Goal: Download file/media

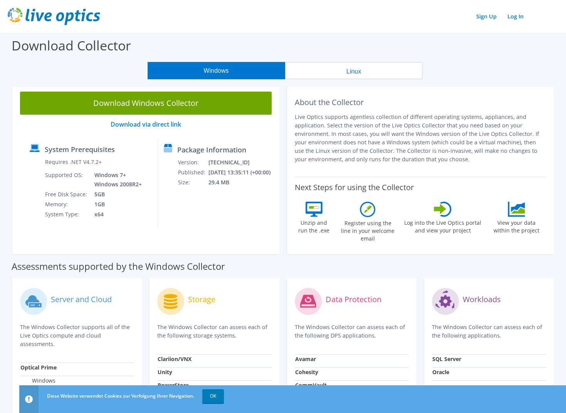
click at [514, 61] on div "Download Collector" at bounding box center [283, 47] width 558 height 29
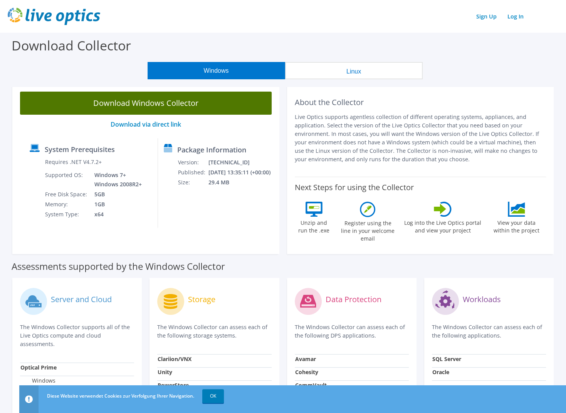
click at [161, 105] on link "Download Windows Collector" at bounding box center [145, 103] width 251 height 23
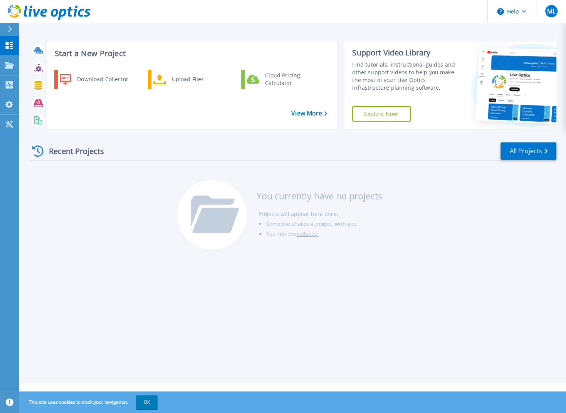
click at [27, 106] on div "Start a New Project Download Collector Upload Files Cloud Pricing Calculator Vi…" at bounding box center [292, 191] width 546 height 383
click at [8, 106] on icon at bounding box center [9, 104] width 8 height 7
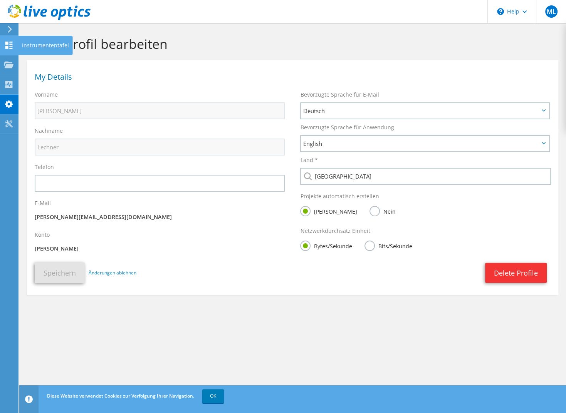
click at [9, 44] on icon at bounding box center [8, 45] width 9 height 7
